Goal: Task Accomplishment & Management: Manage account settings

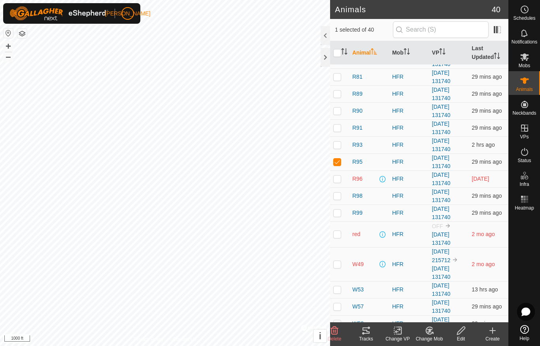
scroll to position [218, 0]
click at [385, 180] on span at bounding box center [383, 178] width 6 height 6
click at [386, 178] on span at bounding box center [383, 178] width 6 height 6
click at [385, 177] on span at bounding box center [383, 178] width 6 height 6
click at [383, 180] on span at bounding box center [383, 178] width 6 height 6
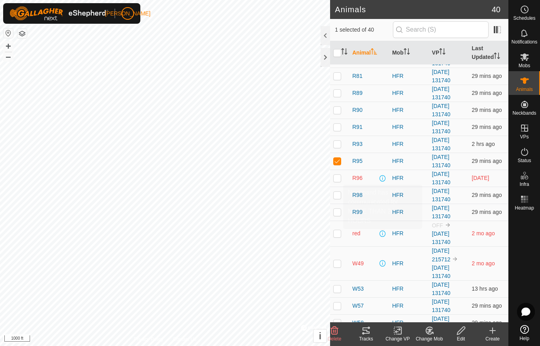
click at [384, 231] on span at bounding box center [383, 234] width 6 height 6
click at [384, 232] on span at bounding box center [383, 234] width 6 height 6
click at [397, 238] on div "HFR" at bounding box center [409, 233] width 34 height 8
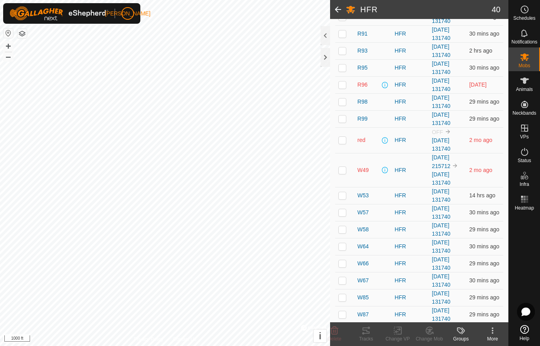
scroll to position [322, 0]
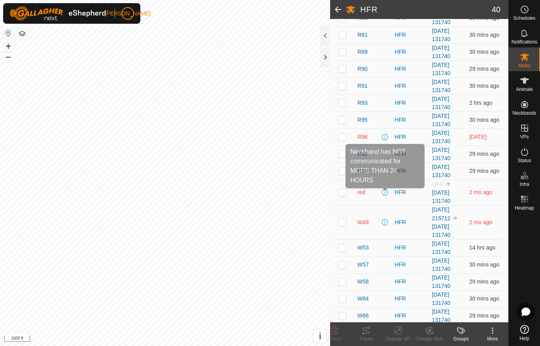
click at [384, 195] on span at bounding box center [385, 192] width 6 height 6
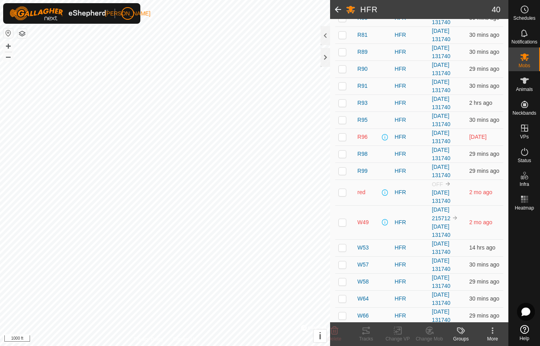
click at [386, 194] on span at bounding box center [385, 192] width 6 height 6
click at [386, 225] on span at bounding box center [385, 222] width 6 height 6
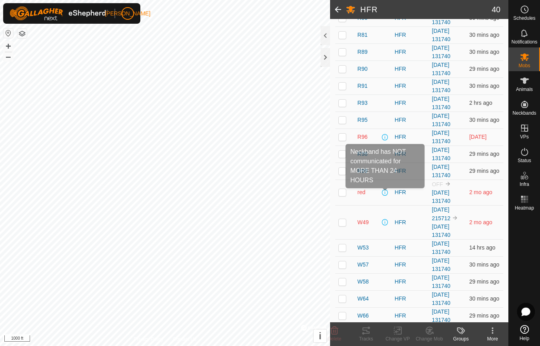
click at [386, 191] on span at bounding box center [385, 192] width 6 height 6
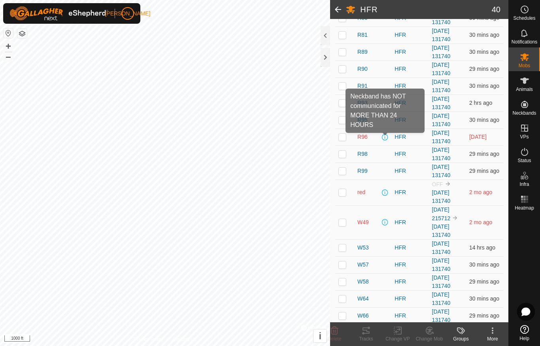
click at [388, 138] on span at bounding box center [385, 137] width 6 height 6
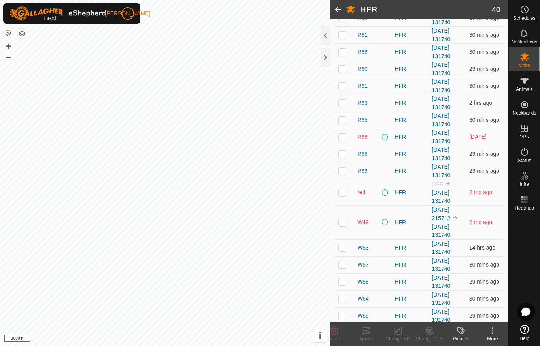
click at [523, 331] on icon at bounding box center [524, 329] width 9 height 9
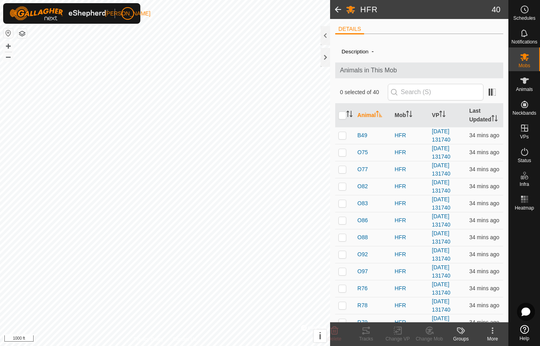
scroll to position [0, 0]
click at [324, 56] on div at bounding box center [325, 57] width 9 height 19
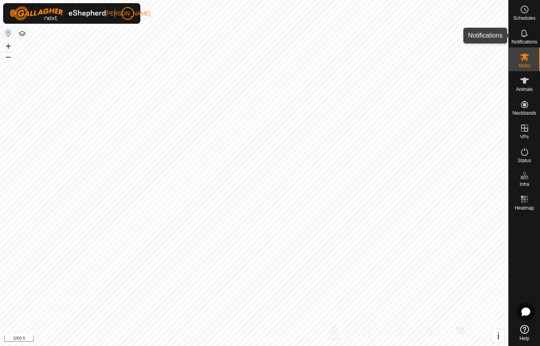
click at [528, 36] on icon at bounding box center [524, 32] width 9 height 9
click at [524, 13] on circle at bounding box center [524, 9] width 7 height 7
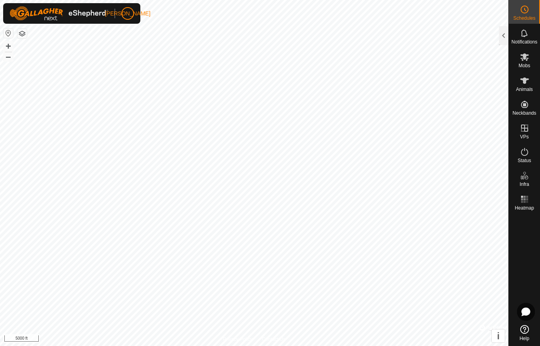
click at [501, 33] on div at bounding box center [503, 35] width 9 height 19
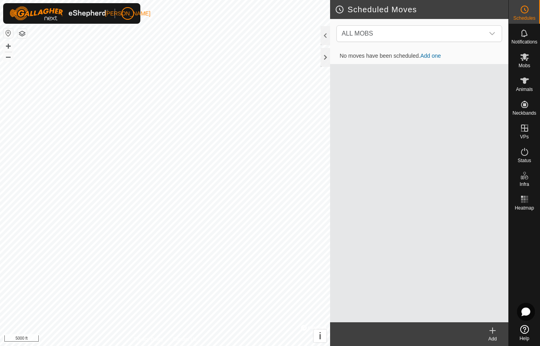
click at [324, 63] on div at bounding box center [325, 57] width 9 height 19
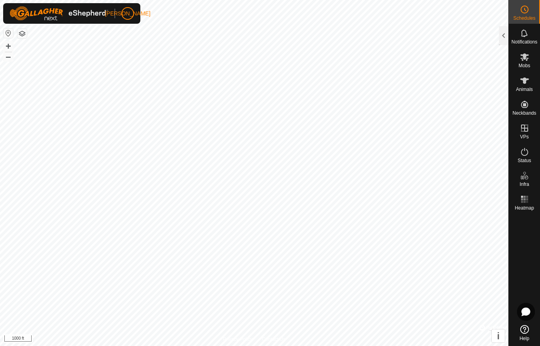
click at [503, 38] on div at bounding box center [503, 35] width 9 height 19
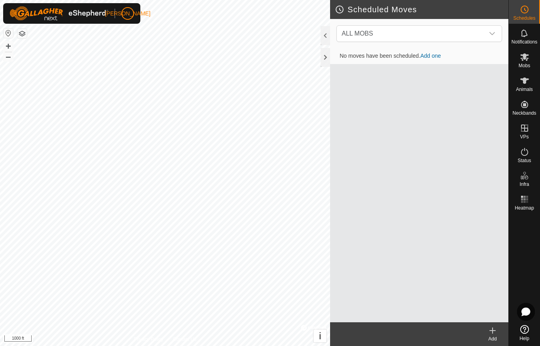
click at [528, 333] on icon at bounding box center [524, 329] width 9 height 9
click at [323, 61] on div at bounding box center [325, 57] width 9 height 19
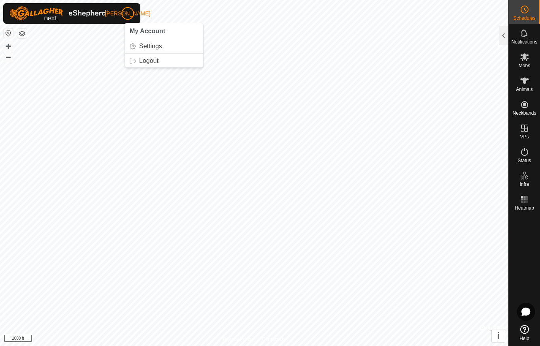
click at [159, 33] on span "My Account" at bounding box center [148, 31] width 36 height 7
click at [163, 44] on link "Settings" at bounding box center [164, 46] width 78 height 13
click at [164, 31] on span "My Account" at bounding box center [148, 31] width 36 height 7
click at [151, 34] on span "My Account" at bounding box center [148, 31] width 36 height 7
click at [148, 48] on span "Settings" at bounding box center [150, 46] width 23 height 6
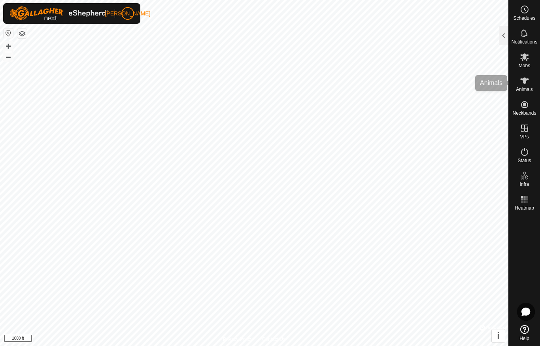
click at [524, 83] on icon at bounding box center [524, 81] width 9 height 6
click at [504, 37] on div at bounding box center [503, 35] width 9 height 19
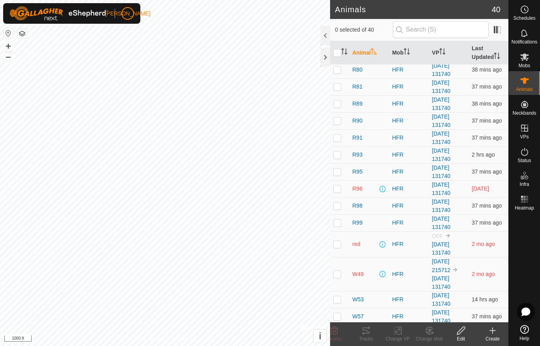
scroll to position [216, 0]
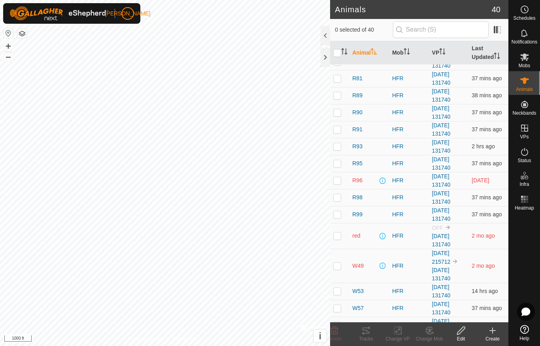
click at [465, 292] on td "[DATE] 131740" at bounding box center [449, 291] width 40 height 17
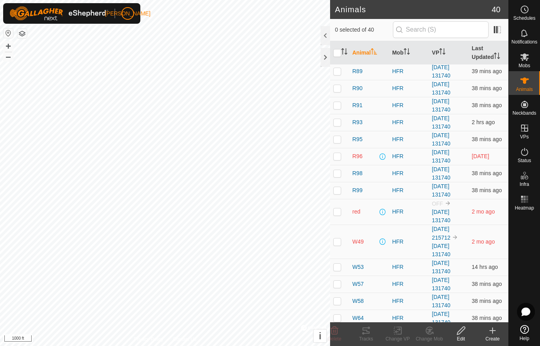
scroll to position [236, 0]
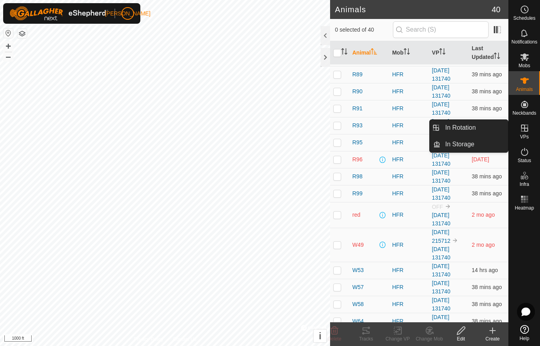
click at [524, 131] on icon at bounding box center [524, 128] width 7 height 7
click at [524, 135] on span "VPs" at bounding box center [524, 136] width 9 height 5
click at [325, 58] on div at bounding box center [325, 57] width 9 height 19
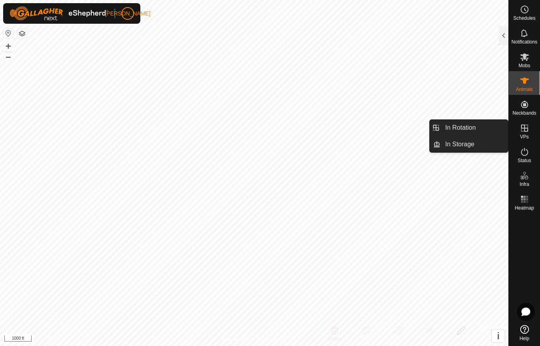
click at [530, 132] on es-virtualpaddocks-svg-icon at bounding box center [525, 128] width 14 height 13
click at [452, 130] on span "In Rotation" at bounding box center [460, 127] width 30 height 9
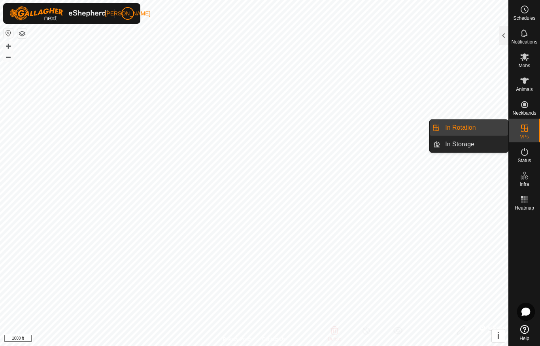
click at [470, 131] on span "In Rotation" at bounding box center [460, 127] width 30 height 9
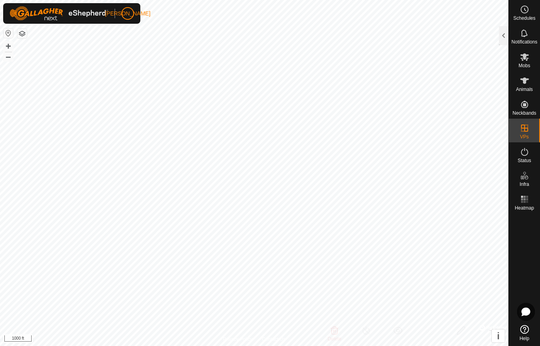
click at [499, 37] on div at bounding box center [503, 35] width 9 height 19
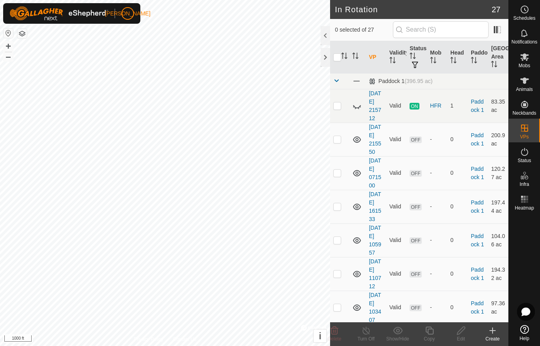
click at [337, 109] on p-checkbox at bounding box center [337, 105] width 8 height 6
click at [337, 113] on td at bounding box center [339, 106] width 19 height 34
checkbox input "false"
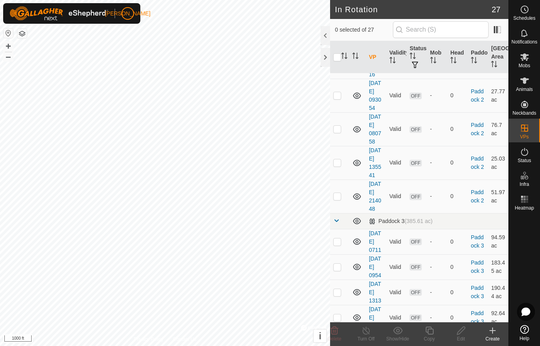
scroll to position [531, 0]
click at [331, 44] on td at bounding box center [339, 28] width 19 height 34
click at [339, 30] on p-checkbox at bounding box center [337, 27] width 8 height 6
checkbox input "false"
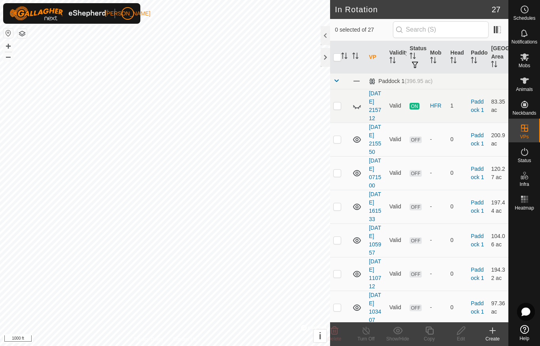
scroll to position [-2, 0]
click at [356, 110] on icon at bounding box center [356, 105] width 9 height 9
click at [540, 87] on div "Animals" at bounding box center [524, 83] width 31 height 24
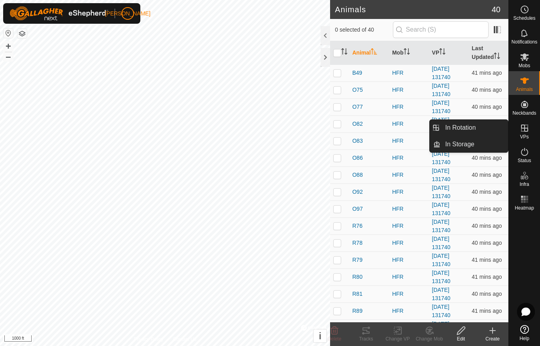
click at [481, 128] on link "In Rotation" at bounding box center [475, 128] width 68 height 16
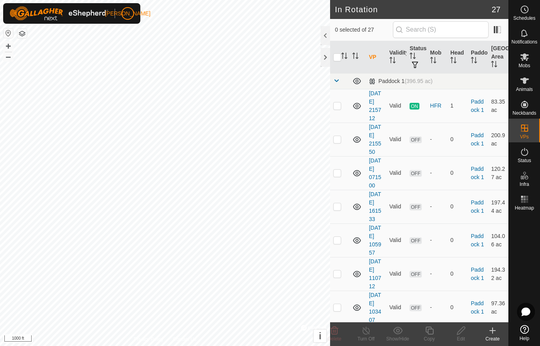
click at [326, 59] on div at bounding box center [325, 57] width 9 height 19
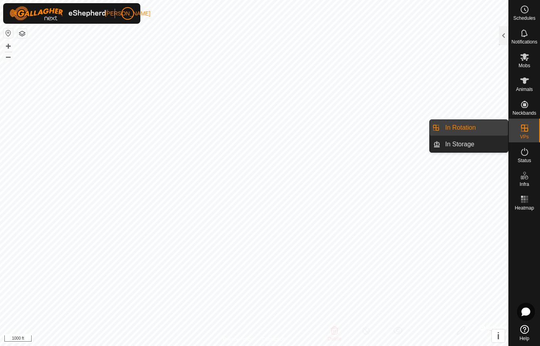
click at [500, 34] on div at bounding box center [503, 35] width 9 height 19
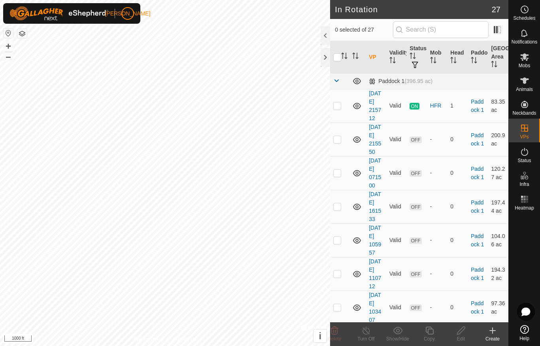
click at [341, 109] on p-checkbox at bounding box center [337, 105] width 8 height 6
checkbox input "true"
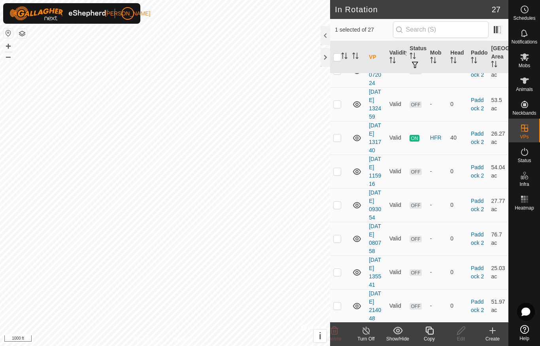
scroll to position [422, 0]
click at [343, 154] on td at bounding box center [339, 137] width 19 height 34
checkbox input "true"
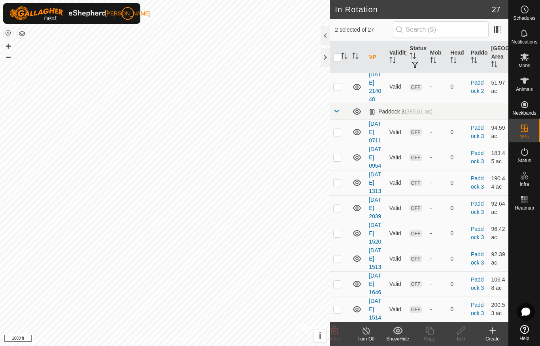
scroll to position [864, 0]
click at [527, 80] on icon at bounding box center [524, 81] width 9 height 6
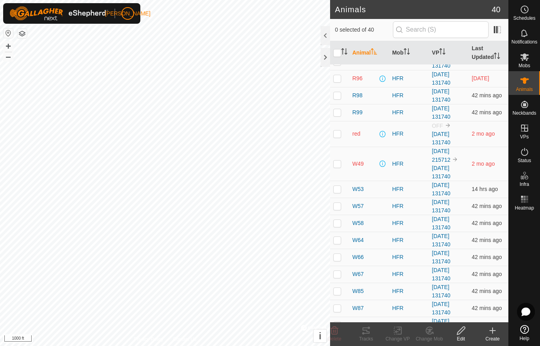
scroll to position [302, 0]
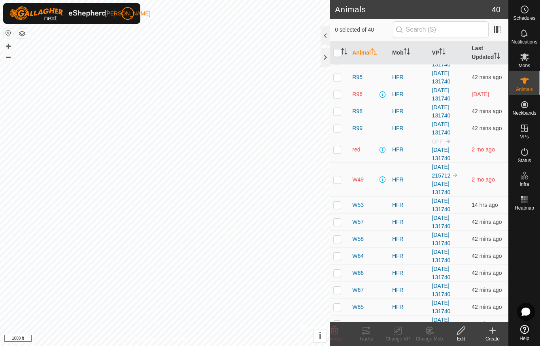
click at [339, 97] on p-checkbox at bounding box center [337, 94] width 8 height 6
checkbox input "false"
checkbox input "true"
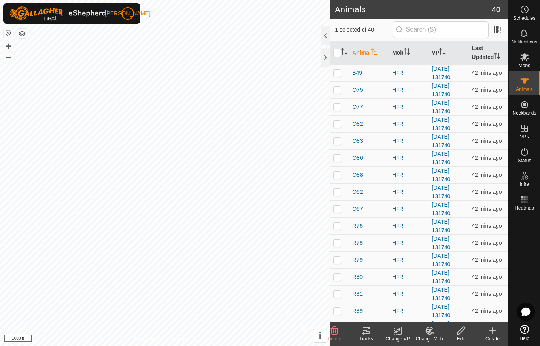
scroll to position [0, 0]
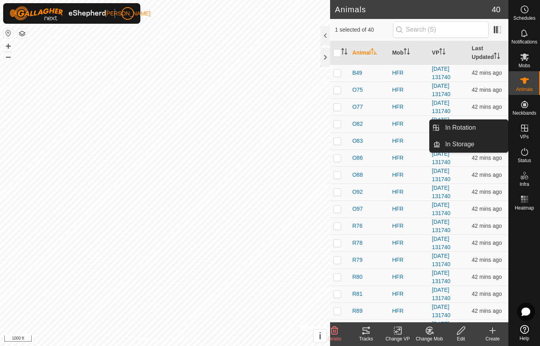
click at [468, 128] on span "In Rotation" at bounding box center [460, 127] width 30 height 9
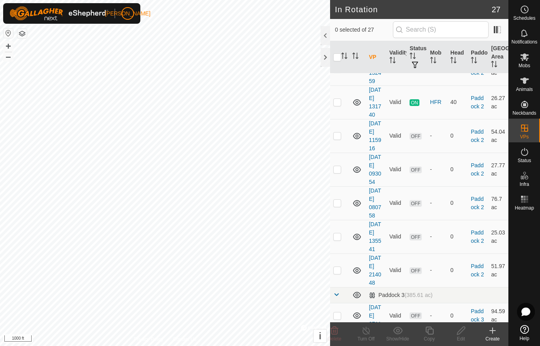
scroll to position [528, 0]
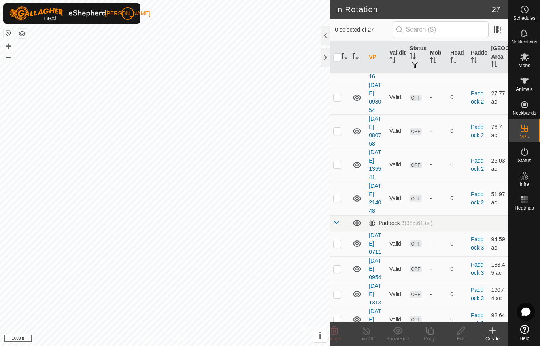
click at [336, 33] on p-checkbox at bounding box center [337, 30] width 8 height 6
checkbox input "true"
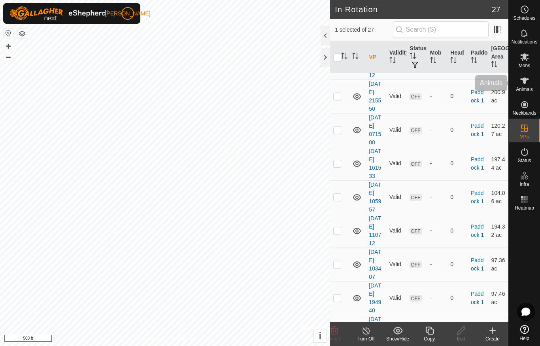
scroll to position [42, 0]
click at [519, 93] on div "Animals" at bounding box center [524, 83] width 31 height 24
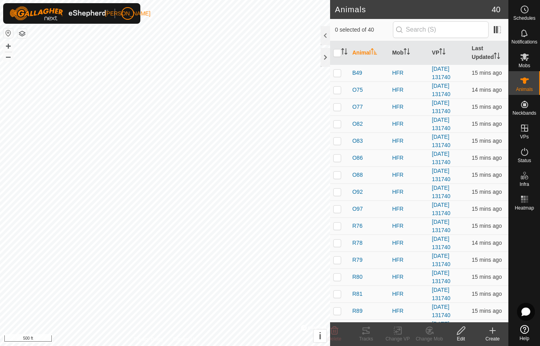
click at [325, 34] on div at bounding box center [325, 35] width 9 height 19
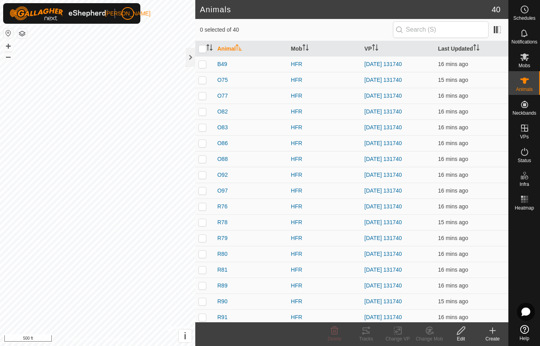
click at [527, 247] on div at bounding box center [524, 268] width 31 height 108
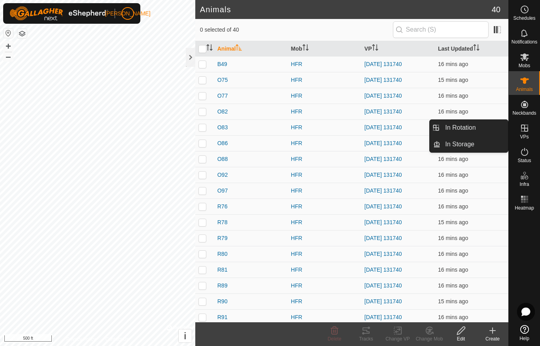
click at [473, 126] on span "In Rotation" at bounding box center [460, 127] width 30 height 9
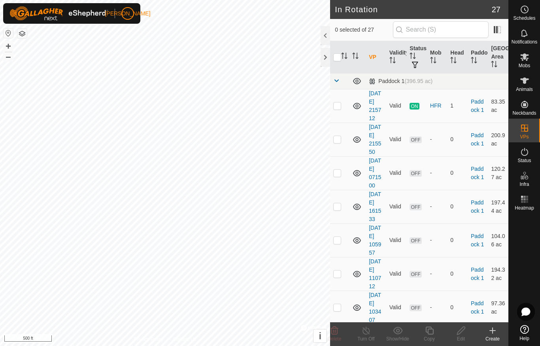
click at [354, 123] on td at bounding box center [357, 106] width 17 height 34
click at [334, 109] on p-checkbox at bounding box center [337, 105] width 8 height 6
click at [519, 255] on div at bounding box center [524, 268] width 31 height 108
click at [336, 109] on p-checkbox at bounding box center [337, 105] width 8 height 6
checkbox input "false"
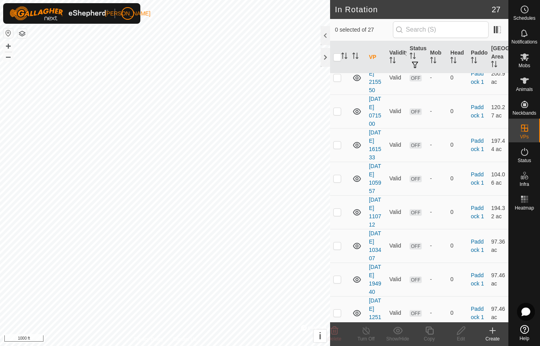
scroll to position [61, 0]
click at [525, 85] on es-animals-svg-icon at bounding box center [525, 80] width 14 height 13
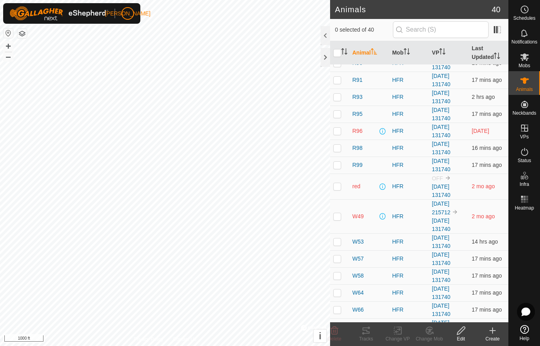
scroll to position [264, 0]
click at [335, 133] on p-checkbox at bounding box center [337, 132] width 8 height 6
checkbox input "true"
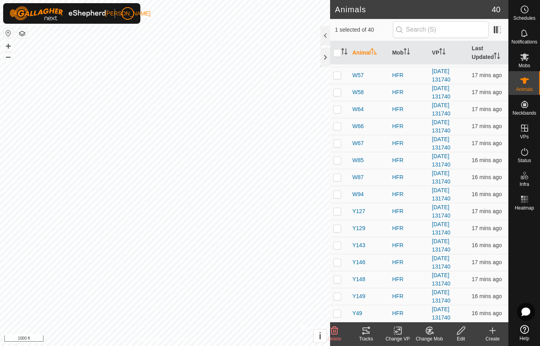
scroll to position [448, 0]
click at [324, 59] on div at bounding box center [325, 57] width 9 height 19
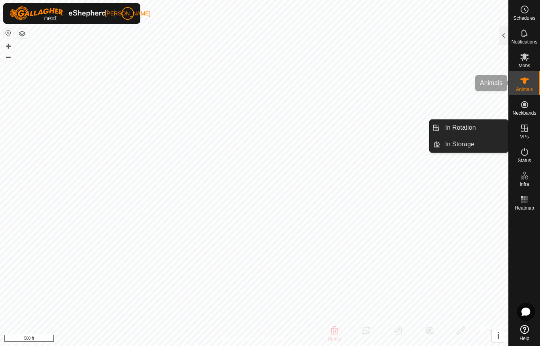
click at [529, 81] on icon at bounding box center [524, 80] width 9 height 9
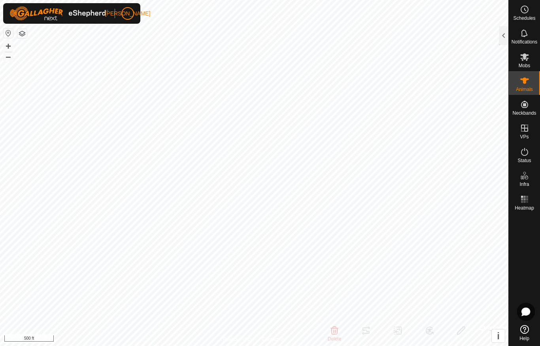
click at [503, 36] on div at bounding box center [503, 35] width 9 height 19
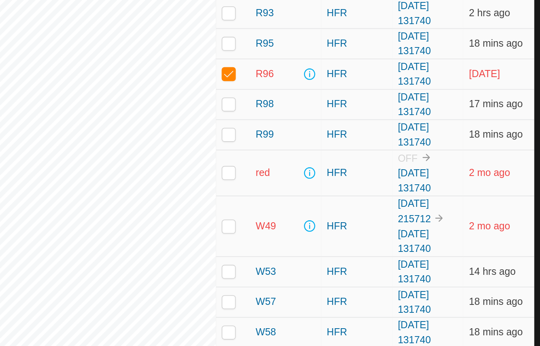
scroll to position [241, 0]
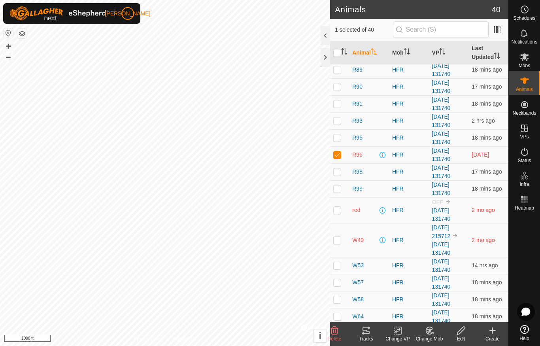
click at [322, 59] on div at bounding box center [325, 57] width 9 height 19
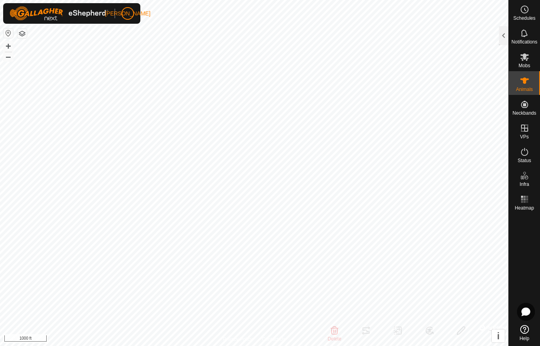
click at [505, 36] on div at bounding box center [503, 35] width 9 height 19
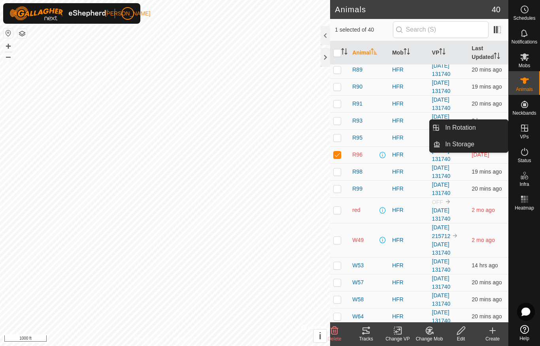
click at [477, 127] on link "In Rotation" at bounding box center [475, 128] width 68 height 16
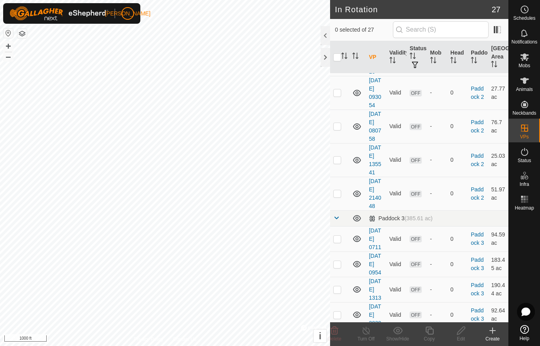
scroll to position [532, 0]
click at [525, 89] on span "Animals" at bounding box center [524, 89] width 17 height 5
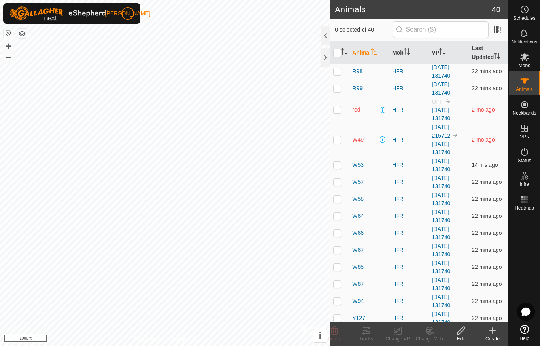
scroll to position [325, 0]
